Goal: Task Accomplishment & Management: Use online tool/utility

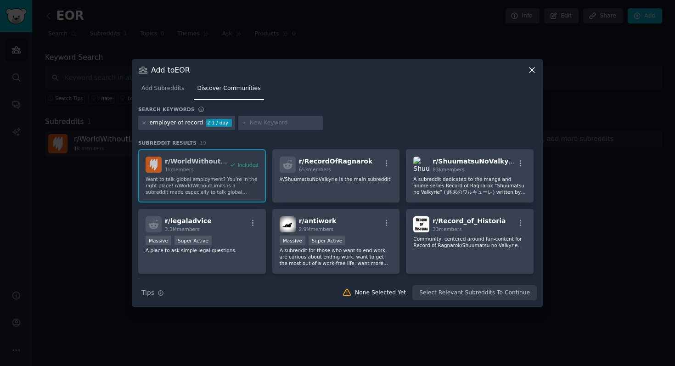
scroll to position [295, 0]
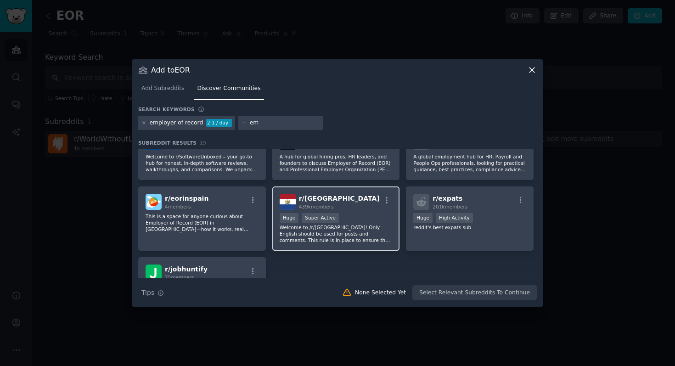
type input "e"
type input "E"
type input "eor services"
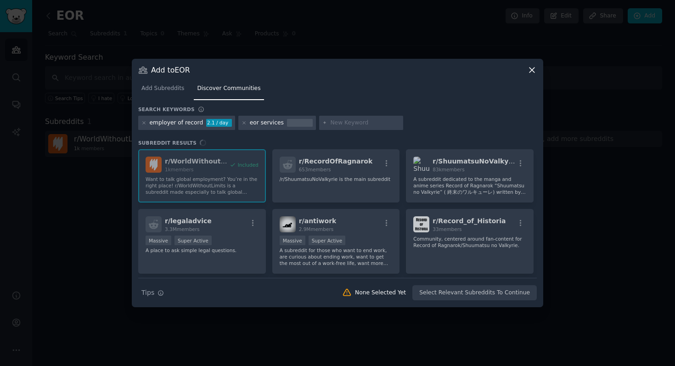
click at [260, 126] on div "eor services" at bounding box center [267, 123] width 34 height 8
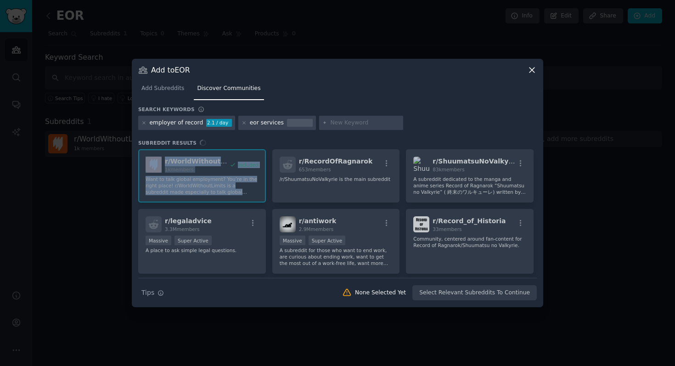
click at [308, 147] on div "Subreddit Results r/ WorldWithoutLimits 1k members Included Want to talk global…" at bounding box center [337, 209] width 398 height 138
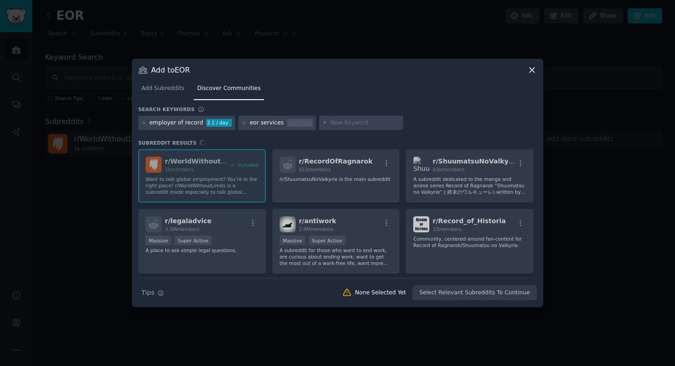
click at [341, 128] on div at bounding box center [361, 123] width 84 height 15
click at [330, 119] on input "text" at bounding box center [365, 123] width 70 height 8
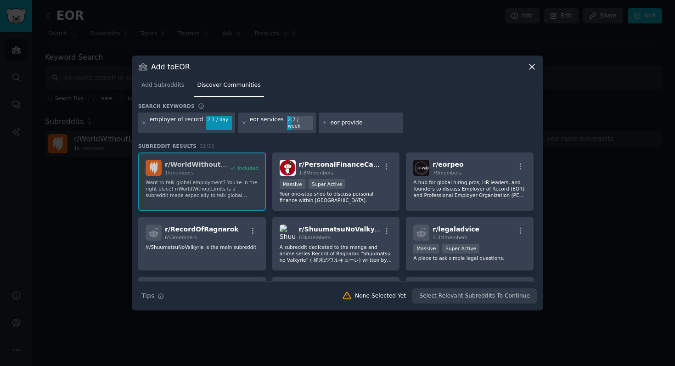
type input "eor provider"
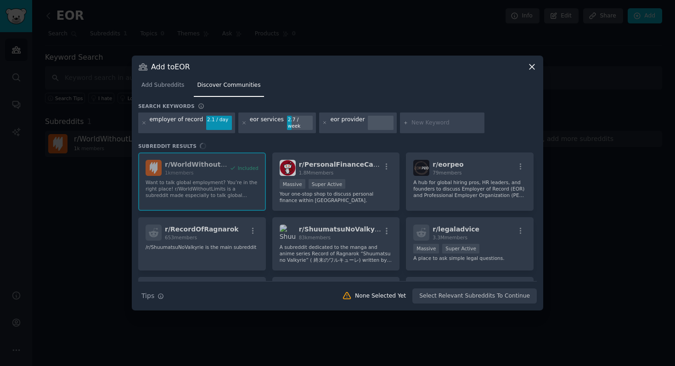
click at [337, 126] on div "eor provider" at bounding box center [347, 123] width 34 height 15
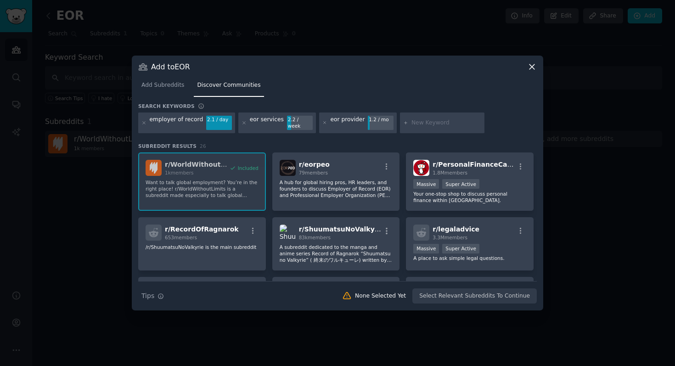
click at [417, 118] on div at bounding box center [442, 122] width 84 height 21
click at [415, 126] on input "text" at bounding box center [446, 123] width 70 height 8
type input "eorprovider"
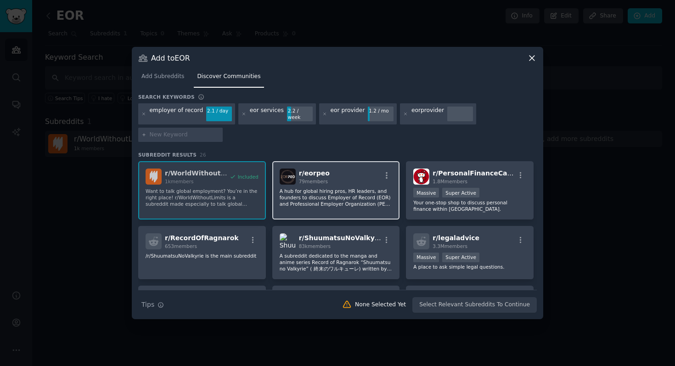
click at [323, 179] on span "79 members" at bounding box center [313, 182] width 29 height 6
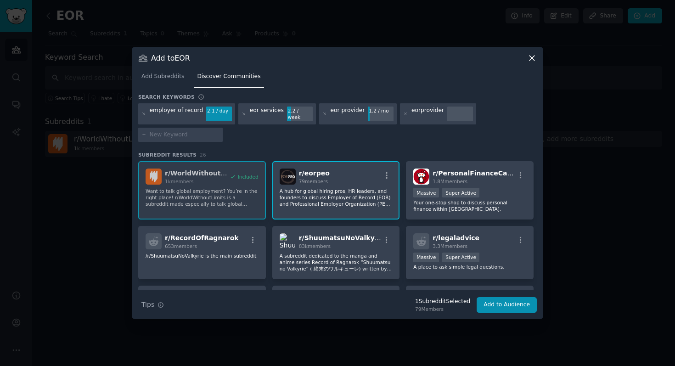
click at [178, 134] on input "text" at bounding box center [185, 135] width 70 height 8
type input "eorservices"
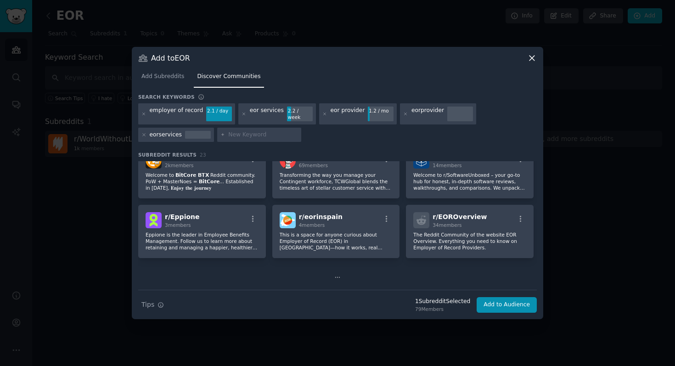
scroll to position [343, 0]
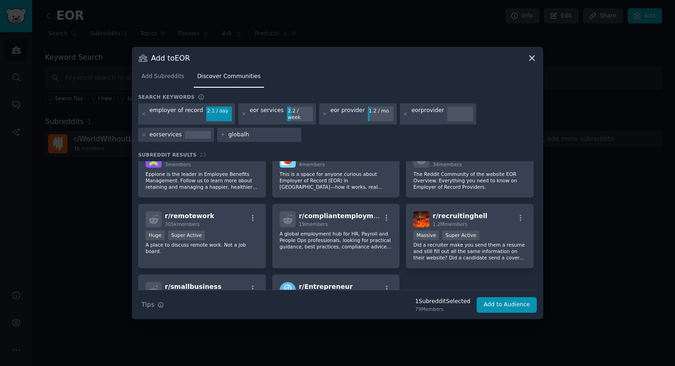
type input "globalhr"
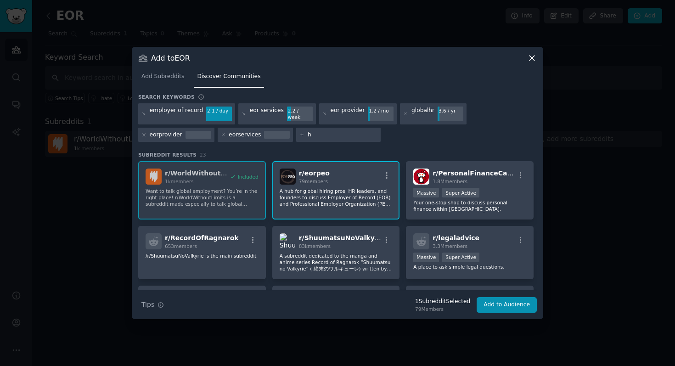
type input "hr"
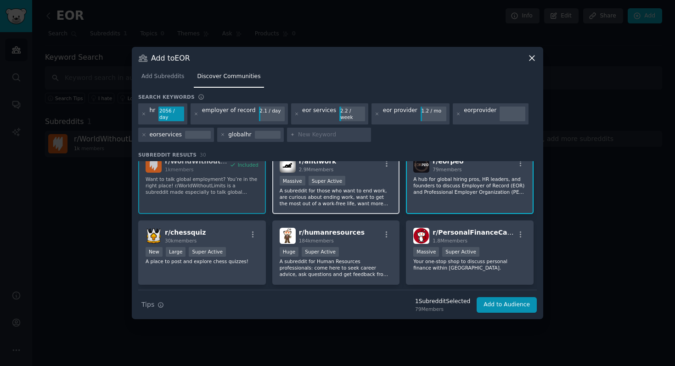
scroll to position [9, 0]
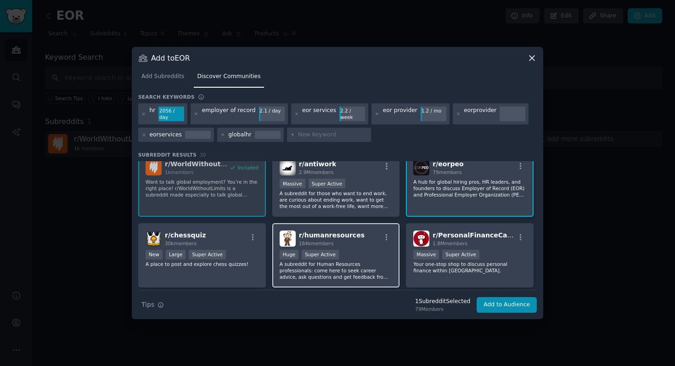
click at [376, 245] on div "r/ humanresources 184k members" at bounding box center [336, 238] width 113 height 16
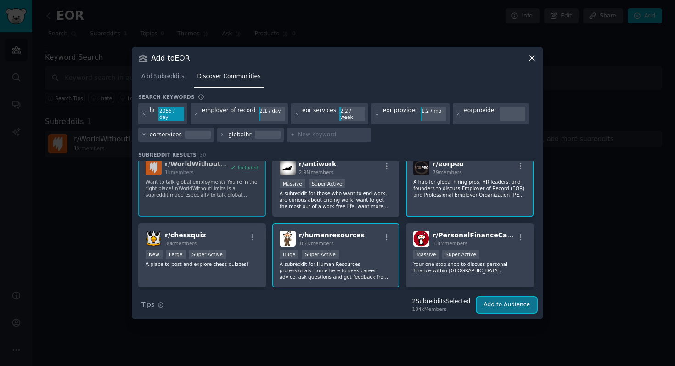
click at [490, 312] on button "Add to Audience" at bounding box center [506, 305] width 60 height 16
